Goal: Information Seeking & Learning: Learn about a topic

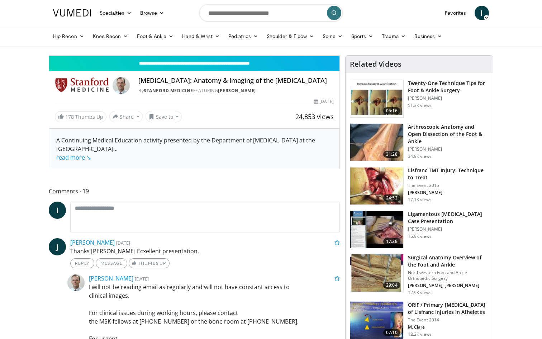
click at [49, 41] on button "Play" at bounding box center [56, 48] width 14 height 14
drag, startPoint x: 75, startPoint y: 322, endPoint x: 35, endPoint y: 323, distance: 39.1
click at [49, 41] on div "Loaded : 7.11% 01:14 01:14" at bounding box center [194, 39] width 290 height 3
click at [49, 56] on span "Video Player" at bounding box center [56, 48] width 14 height 14
click at [49, 41] on button "Play" at bounding box center [56, 48] width 14 height 14
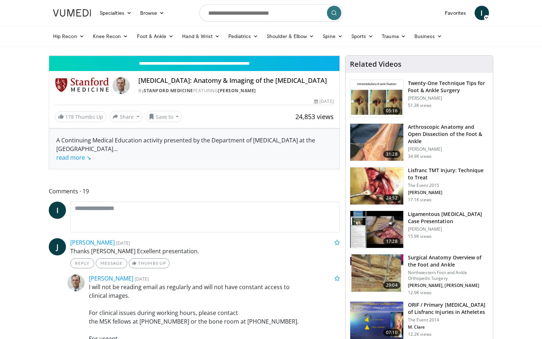
click at [49, 56] on span "Video Player" at bounding box center [56, 48] width 14 height 14
click at [49, 41] on button "Play" at bounding box center [56, 48] width 14 height 14
click at [49, 56] on span "Video Player" at bounding box center [56, 48] width 14 height 14
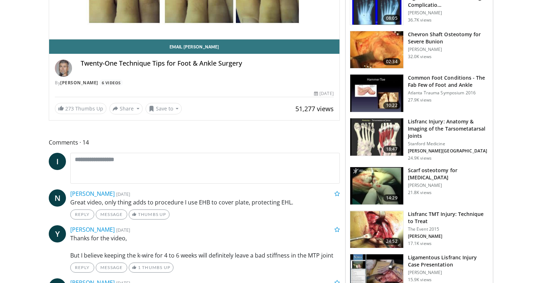
scroll to position [181, 0]
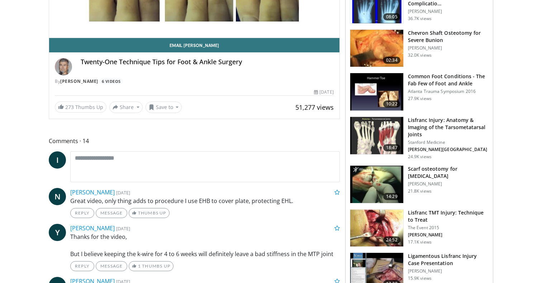
click at [423, 212] on h3 "Lisfranc TMT Injury: Technique to Treat" at bounding box center [448, 216] width 81 height 14
click at [386, 226] on img at bounding box center [376, 227] width 53 height 37
click at [386, 223] on img at bounding box center [376, 227] width 53 height 37
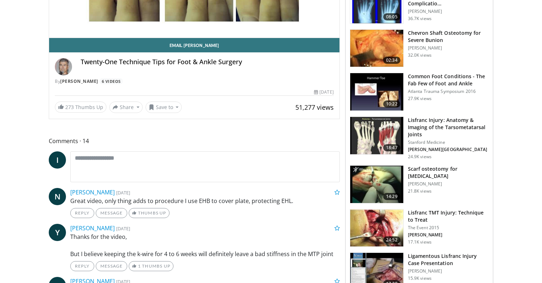
click at [386, 223] on img at bounding box center [376, 227] width 53 height 37
click at [379, 227] on img at bounding box center [376, 227] width 53 height 37
click at [379, 226] on img at bounding box center [376, 227] width 53 height 37
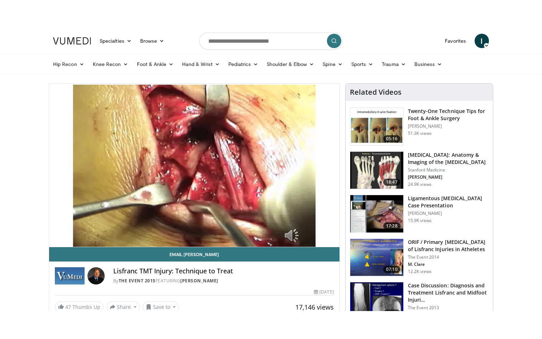
scroll to position [14, 0]
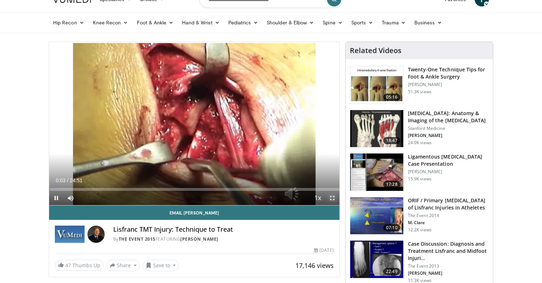
click at [332, 197] on span "Video Player" at bounding box center [332, 198] width 14 height 14
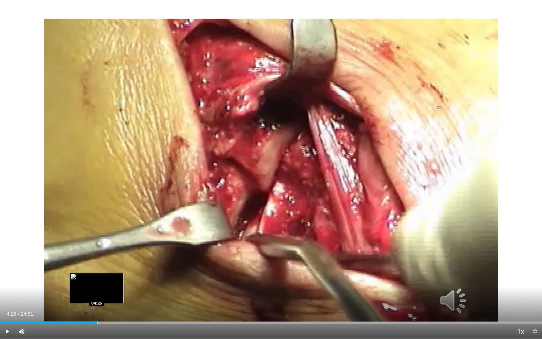
drag, startPoint x: 107, startPoint y: 322, endPoint x: 98, endPoint y: 322, distance: 9.3
click at [98, 282] on div "Loaded : 17.92% 04:26 04:26" at bounding box center [271, 322] width 542 height 3
drag, startPoint x: 98, startPoint y: 322, endPoint x: 91, endPoint y: 322, distance: 7.5
click at [91, 282] on div "Progress Bar" at bounding box center [91, 322] width 1 height 3
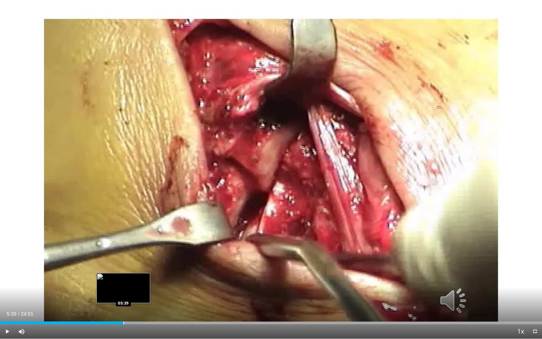
drag, startPoint x: 140, startPoint y: 320, endPoint x: 123, endPoint y: 321, distance: 17.3
click at [123, 282] on div "Loaded : 26.11% 05:39 05:39" at bounding box center [271, 320] width 542 height 7
click at [5, 282] on span "Video Player" at bounding box center [7, 331] width 14 height 14
drag, startPoint x: 124, startPoint y: 321, endPoint x: 115, endPoint y: 323, distance: 8.7
click at [115, 282] on div "Progress Bar" at bounding box center [115, 322] width 1 height 3
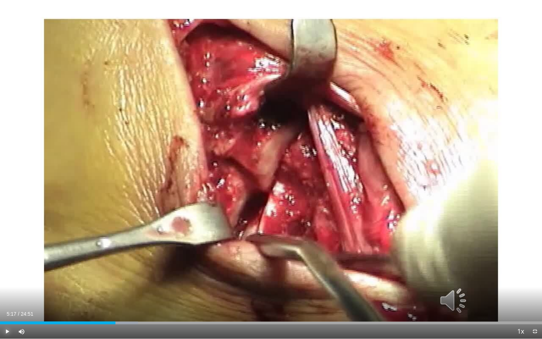
click at [6, 282] on span "Video Player" at bounding box center [7, 331] width 14 height 14
click at [9, 282] on span "Video Player" at bounding box center [7, 331] width 14 height 14
click at [8, 282] on span "Video Player" at bounding box center [7, 331] width 14 height 14
drag, startPoint x: 128, startPoint y: 324, endPoint x: 110, endPoint y: 325, distance: 17.6
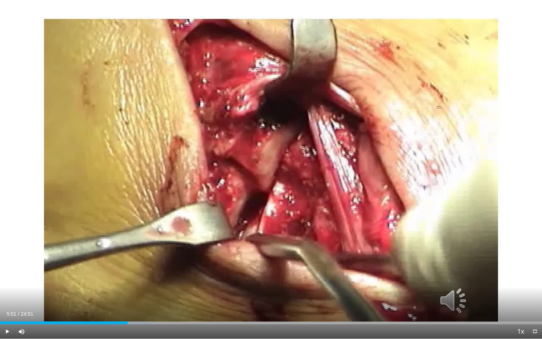
click at [110, 282] on div "Current Time 5:51 / Duration 24:51 Play Skip Backward Skip Forward Mute 67% Loa…" at bounding box center [271, 331] width 542 height 14
drag, startPoint x: 126, startPoint y: 323, endPoint x: 118, endPoint y: 324, distance: 7.9
click at [118, 282] on div "Current Time 5:25 / Duration 24:51 Play Skip Backward Skip Forward Mute 67% Loa…" at bounding box center [271, 331] width 542 height 14
click at [8, 282] on span "Video Player" at bounding box center [7, 331] width 14 height 14
click at [7, 282] on span "Video Player" at bounding box center [7, 331] width 14 height 14
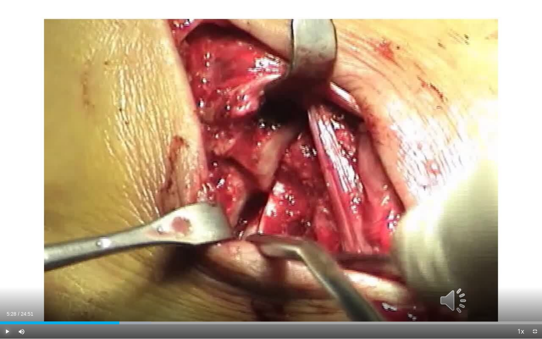
click at [8, 282] on span "Video Player" at bounding box center [7, 331] width 14 height 14
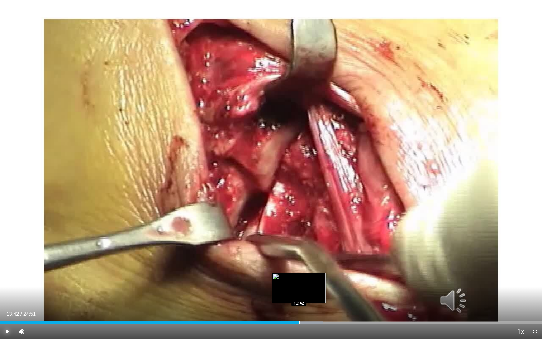
drag, startPoint x: 269, startPoint y: 322, endPoint x: 299, endPoint y: 317, distance: 30.2
click at [299, 282] on div "Loaded : 59.58% 13:42 13:42" at bounding box center [271, 320] width 542 height 7
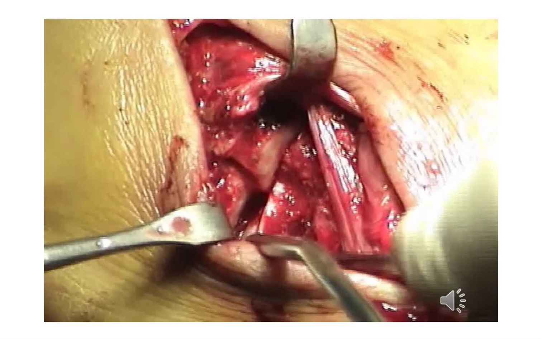
click at [305, 282] on video-js "**********" at bounding box center [271, 169] width 542 height 339
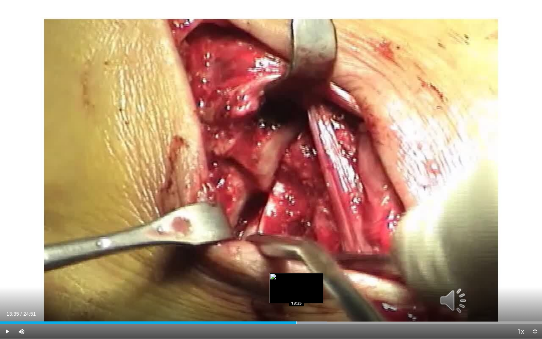
drag, startPoint x: 306, startPoint y: 322, endPoint x: 296, endPoint y: 323, distance: 9.5
click at [296, 282] on div "Progress Bar" at bounding box center [296, 322] width 1 height 3
click at [6, 282] on span "Video Player" at bounding box center [7, 331] width 14 height 14
click at [5, 282] on span "Video Player" at bounding box center [7, 331] width 14 height 14
click at [7, 282] on span "Video Player" at bounding box center [7, 331] width 14 height 14
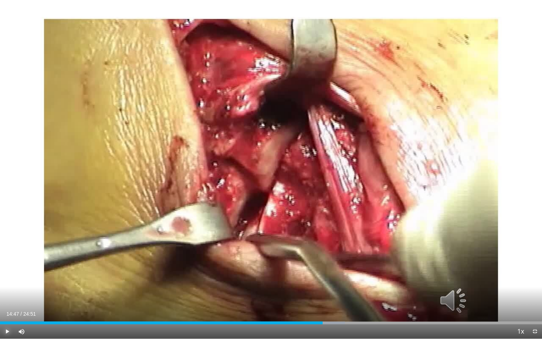
click at [7, 282] on span "Video Player" at bounding box center [7, 331] width 14 height 14
click at [6, 282] on span "Video Player" at bounding box center [7, 331] width 14 height 14
drag, startPoint x: 427, startPoint y: 323, endPoint x: 419, endPoint y: 324, distance: 8.3
click at [419, 282] on div "Current Time 19:13 / Duration 24:51 Play Skip Backward Skip Forward Mute 0% Loa…" at bounding box center [271, 331] width 542 height 14
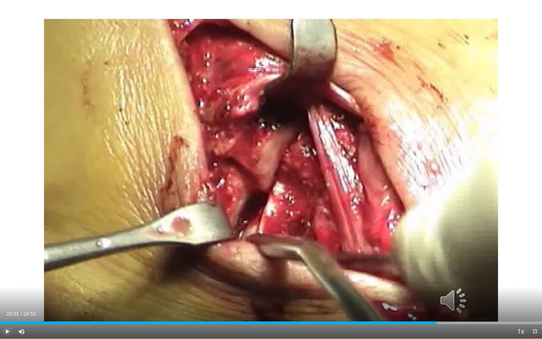
drag, startPoint x: 450, startPoint y: 322, endPoint x: 436, endPoint y: 320, distance: 13.7
click at [436, 282] on div "Loaded : 81.68% 20:01 20:01" at bounding box center [271, 320] width 542 height 7
drag, startPoint x: 465, startPoint y: 322, endPoint x: 454, endPoint y: 322, distance: 11.8
click at [454, 282] on div "Progress Bar" at bounding box center [454, 322] width 1 height 3
drag, startPoint x: 465, startPoint y: 324, endPoint x: 451, endPoint y: 323, distance: 14.0
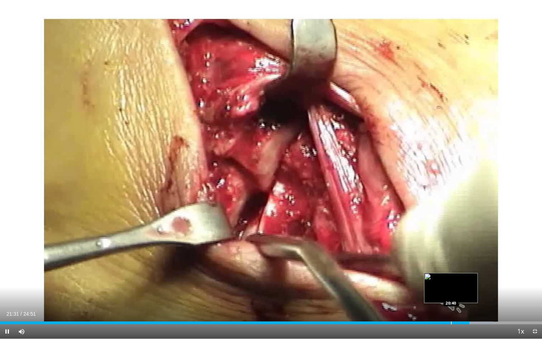
click at [451, 282] on div "Current Time 21:31 / Duration 24:51 Pause Skip Backward Skip Forward Mute 0% Lo…" at bounding box center [271, 331] width 542 height 14
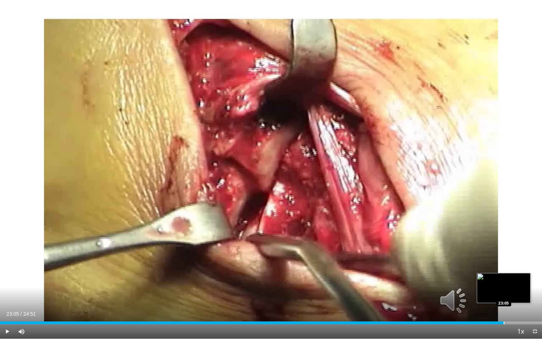
drag, startPoint x: 540, startPoint y: 320, endPoint x: 503, endPoint y: 321, distance: 36.9
click at [503, 282] on div "Loaded : 93.72% 23:05 23:05" at bounding box center [271, 320] width 542 height 7
drag, startPoint x: 534, startPoint y: 322, endPoint x: 519, endPoint y: 323, distance: 14.4
click at [520, 282] on div "Progress Bar" at bounding box center [520, 322] width 1 height 3
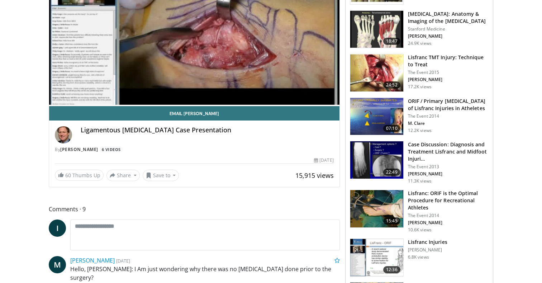
scroll to position [125, 0]
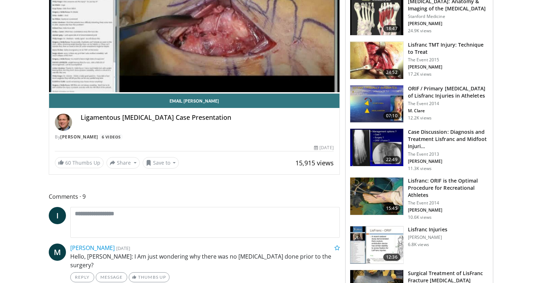
click at [415, 198] on h3 "Lisfranc: ORIF is the Optimal Procedure for Recreational Athletes" at bounding box center [448, 187] width 81 height 21
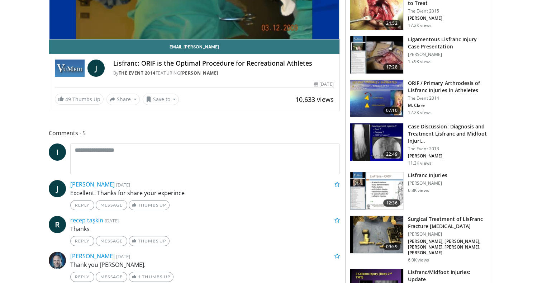
scroll to position [178, 0]
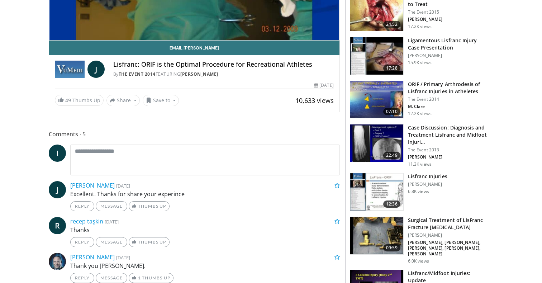
click at [414, 198] on div "Lisfranc Injuries Eric Giza 6.8K views" at bounding box center [427, 192] width 39 height 38
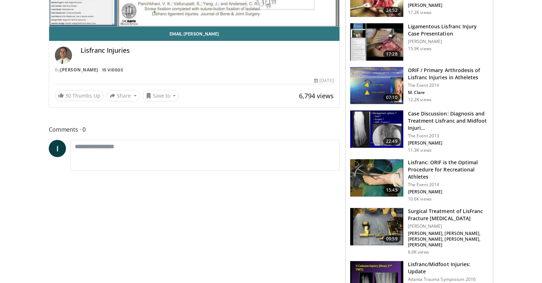
scroll to position [191, 0]
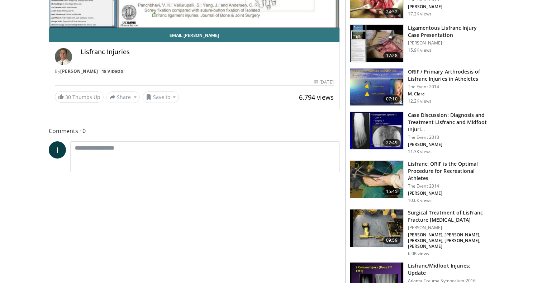
click at [417, 217] on h3 "Surgical Treatment of LisFranc Fracture [MEDICAL_DATA]" at bounding box center [448, 216] width 81 height 14
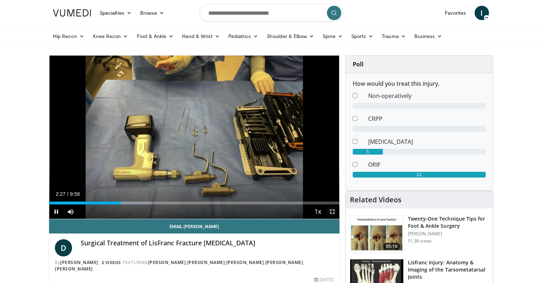
click at [332, 212] on span "Video Player" at bounding box center [332, 211] width 14 height 14
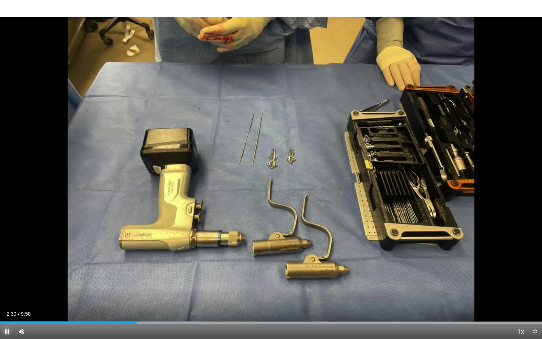
click at [5, 282] on span "Video Player" at bounding box center [7, 331] width 14 height 14
click at [8, 282] on span "Video Player" at bounding box center [7, 331] width 14 height 14
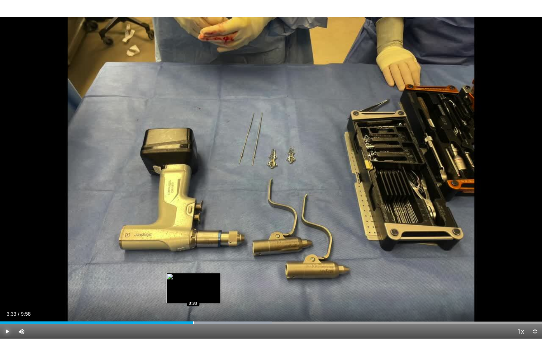
drag, startPoint x: 212, startPoint y: 320, endPoint x: 194, endPoint y: 320, distance: 18.3
click at [194, 282] on div "Loaded : 50.20% 3:33 3:33" at bounding box center [271, 320] width 542 height 7
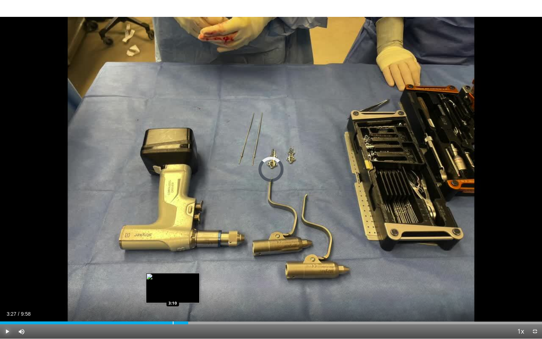
drag, startPoint x: 194, startPoint y: 320, endPoint x: 171, endPoint y: 321, distance: 23.0
click at [171, 282] on div "Loaded : 0.00% 3:10 3:10" at bounding box center [271, 320] width 542 height 7
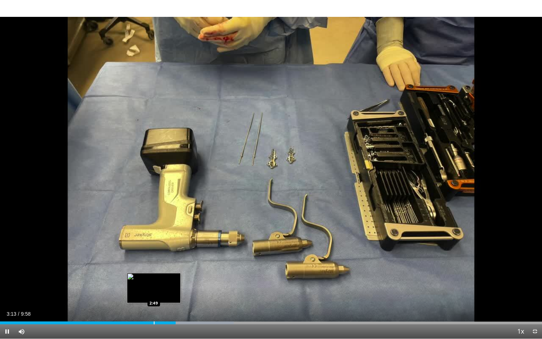
drag, startPoint x: 171, startPoint y: 321, endPoint x: 153, endPoint y: 323, distance: 18.0
click at [153, 282] on video-js "**********" at bounding box center [271, 169] width 542 height 339
drag, startPoint x: 186, startPoint y: 322, endPoint x: 160, endPoint y: 322, distance: 26.5
click at [160, 282] on div "Progress Bar" at bounding box center [160, 322] width 1 height 3
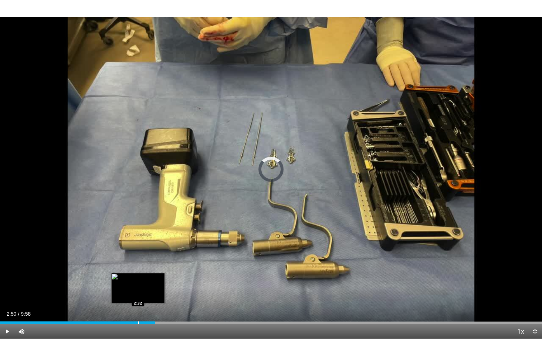
drag, startPoint x: 160, startPoint y: 322, endPoint x: 138, endPoint y: 322, distance: 21.9
click at [138, 282] on div "Progress Bar" at bounding box center [138, 322] width 1 height 3
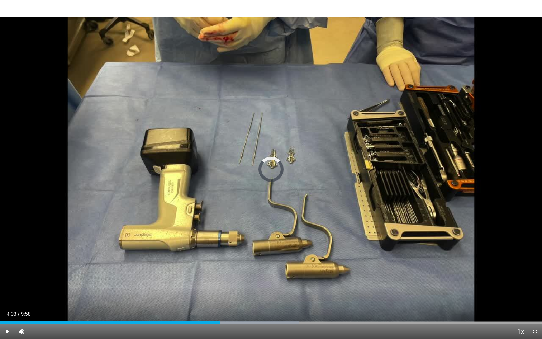
drag, startPoint x: 242, startPoint y: 320, endPoint x: 221, endPoint y: 327, distance: 22.4
click at [221, 282] on div "Current Time 4:03 / Duration 9:58 Play Skip Backward Skip Forward Mute 33% Load…" at bounding box center [271, 331] width 542 height 14
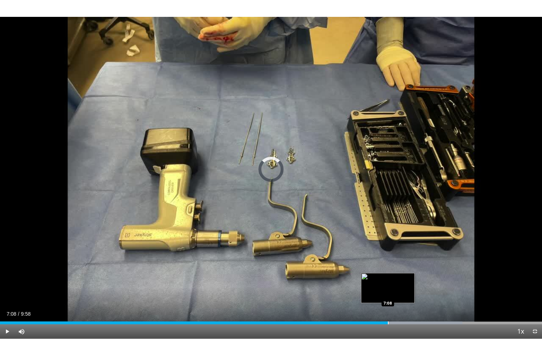
drag, startPoint x: 404, startPoint y: 321, endPoint x: 387, endPoint y: 323, distance: 17.3
click at [388, 282] on div "Progress Bar" at bounding box center [388, 322] width 1 height 3
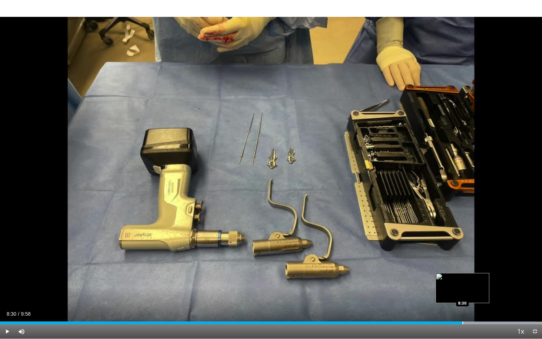
drag, startPoint x: 478, startPoint y: 322, endPoint x: 463, endPoint y: 322, distance: 15.4
click at [463, 282] on div "Progress Bar" at bounding box center [462, 322] width 1 height 3
click at [514, 282] on div "Progress Bar" at bounding box center [514, 322] width 1 height 3
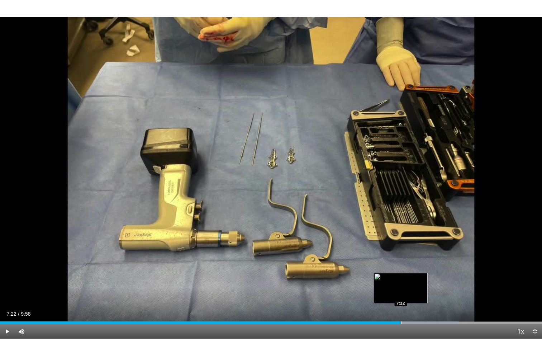
drag, startPoint x: 537, startPoint y: 321, endPoint x: 400, endPoint y: 321, distance: 136.5
click at [401, 282] on div "Progress Bar" at bounding box center [401, 322] width 1 height 3
drag, startPoint x: 405, startPoint y: 321, endPoint x: 396, endPoint y: 322, distance: 8.7
click at [396, 282] on video-js "**********" at bounding box center [271, 169] width 542 height 339
